Goal: Navigation & Orientation: Find specific page/section

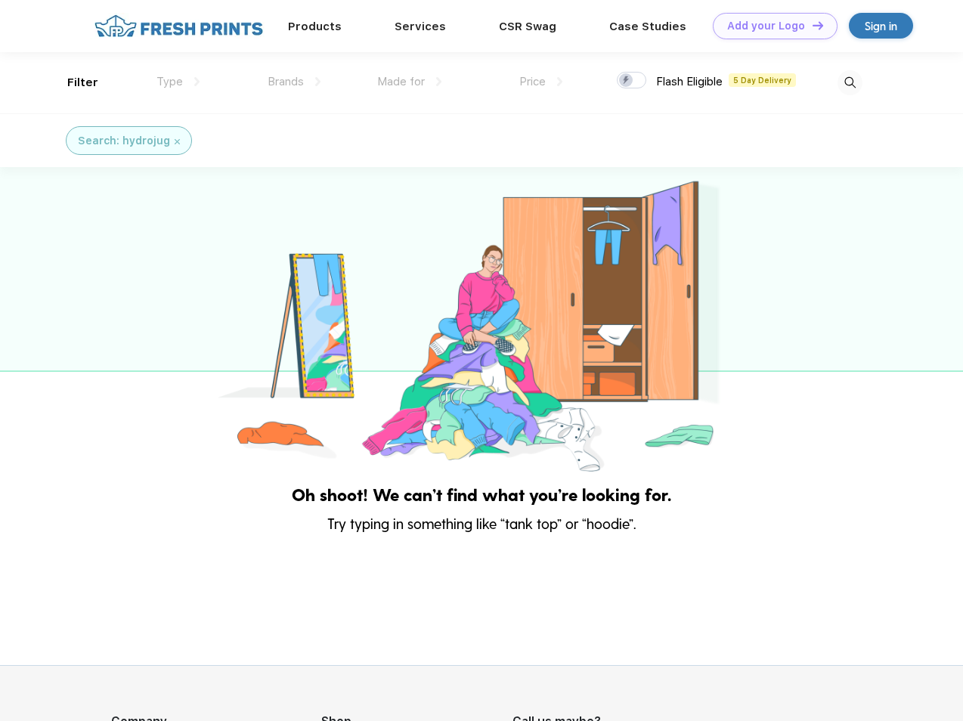
click at [770, 26] on link "Add your Logo Design Tool" at bounding box center [775, 26] width 125 height 26
click at [0, 0] on div "Design Tool" at bounding box center [0, 0] width 0 height 0
click at [811, 25] on link "Add your Logo Design Tool" at bounding box center [775, 26] width 125 height 26
click at [73, 82] on div "Filter" at bounding box center [82, 82] width 31 height 17
click at [178, 82] on span "Type" at bounding box center [170, 82] width 26 height 14
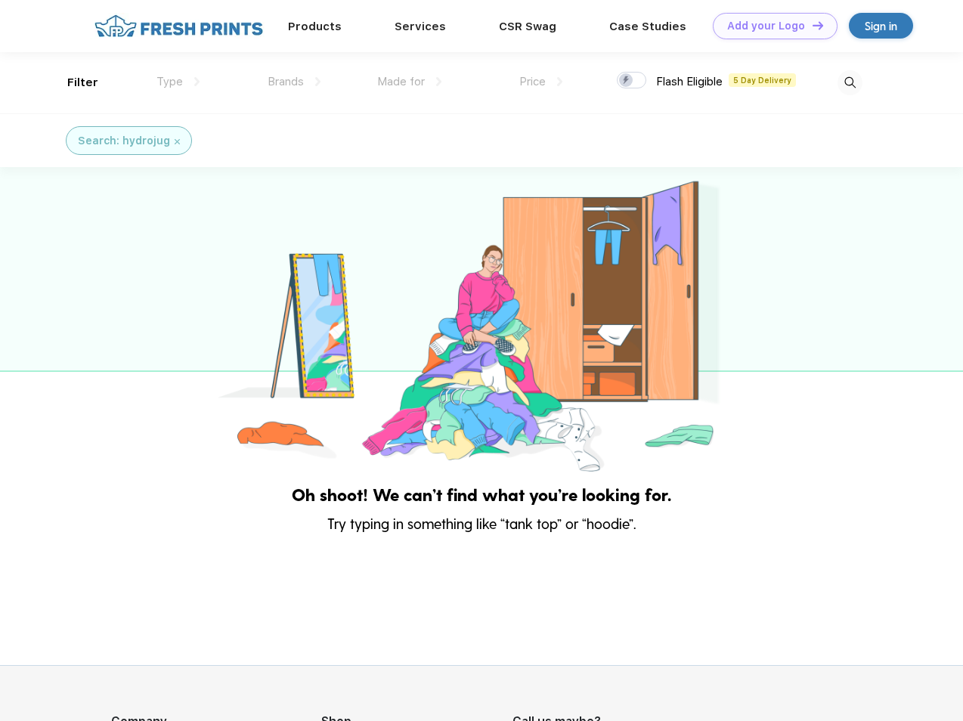
click at [294, 82] on span "Brands" at bounding box center [286, 82] width 36 height 14
click at [410, 82] on span "Made for" at bounding box center [401, 82] width 48 height 14
click at [541, 82] on span "Price" at bounding box center [532, 82] width 26 height 14
click at [632, 81] on div at bounding box center [631, 80] width 29 height 17
click at [627, 81] on input "checkbox" at bounding box center [622, 76] width 10 height 10
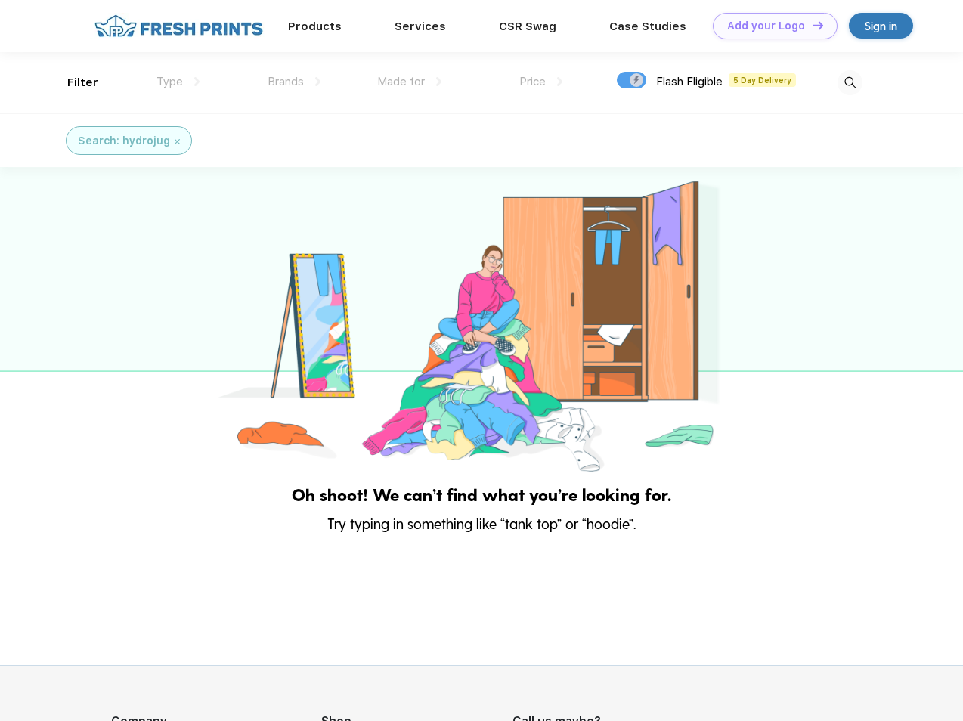
click at [850, 82] on img at bounding box center [850, 82] width 25 height 25
